Goal: Navigation & Orientation: Find specific page/section

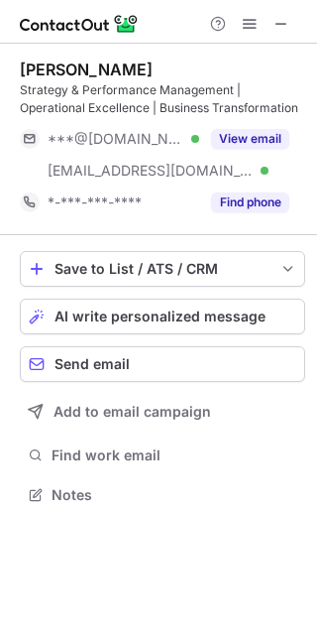
scroll to position [480, 317]
